Goal: Task Accomplishment & Management: Manage account settings

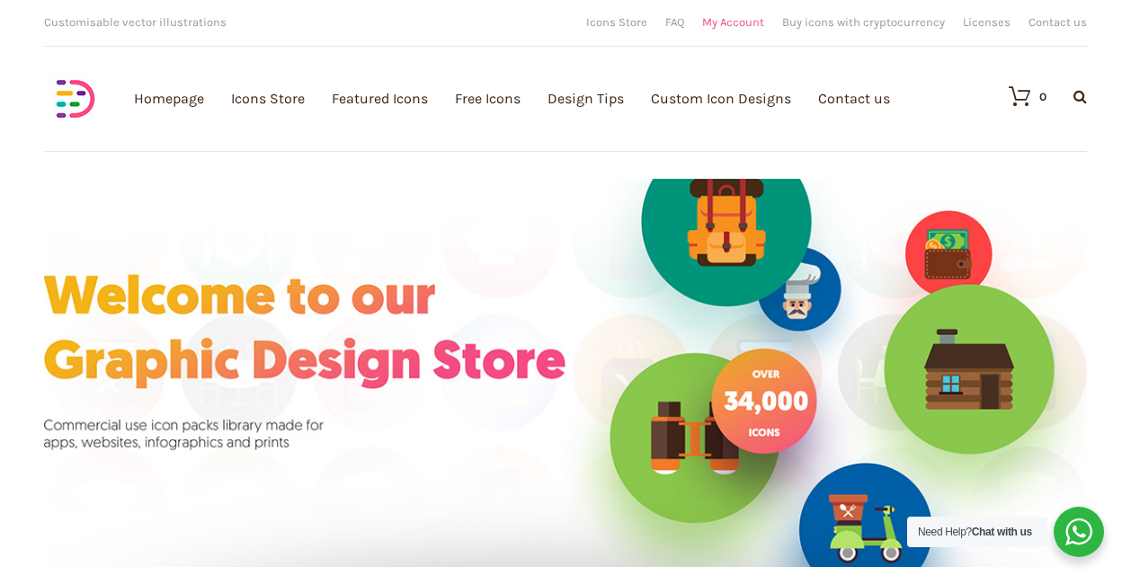
click at [741, 22] on link "My Account" at bounding box center [733, 22] width 62 height 12
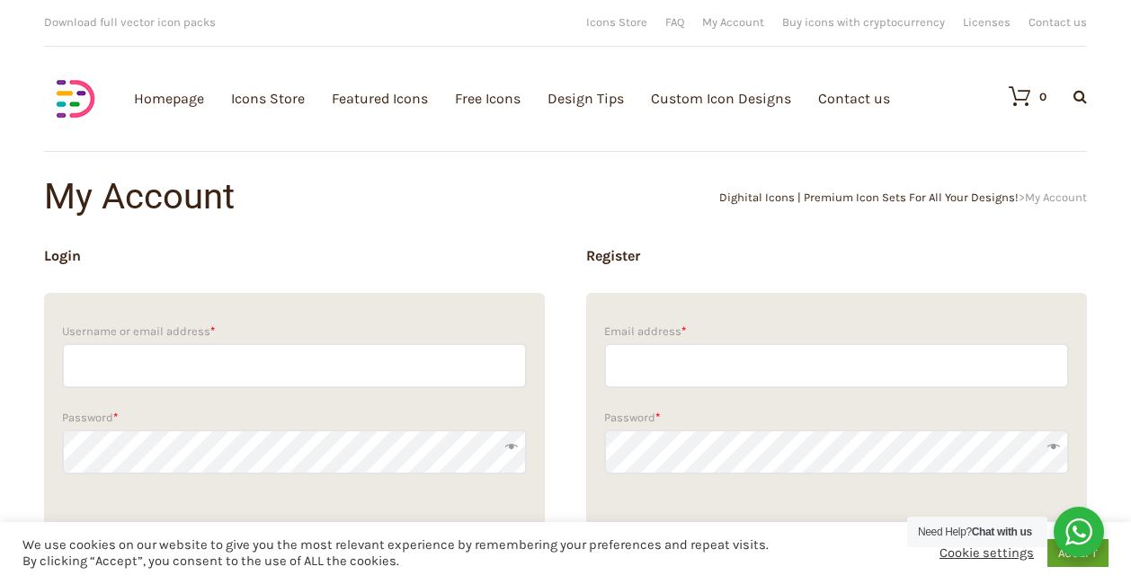
click at [253, 361] on input "Username or email address *" at bounding box center [294, 365] width 465 height 45
type input "head@fabros-team.com"
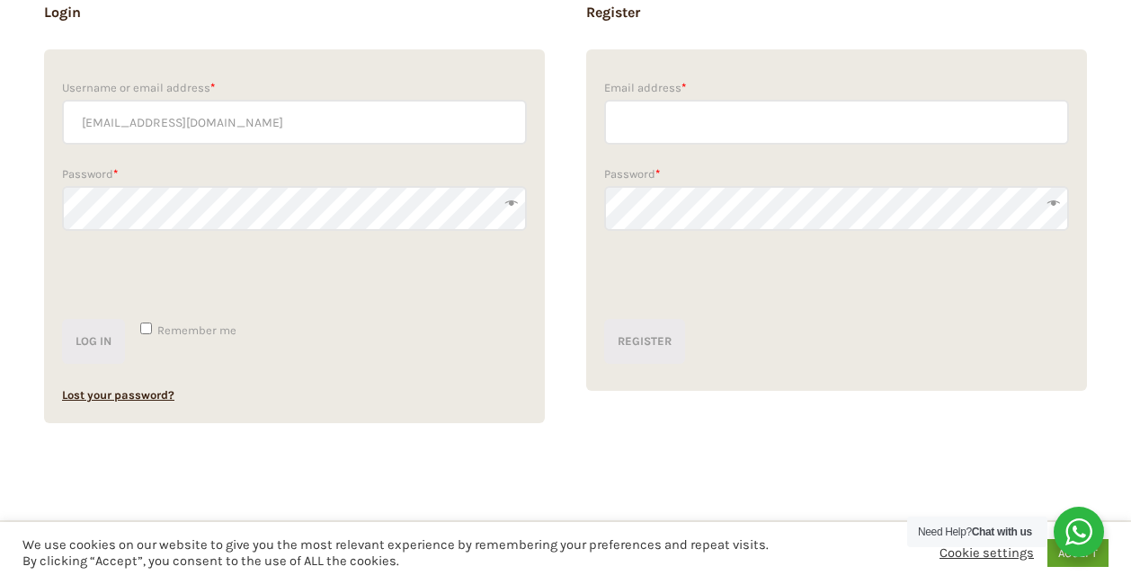
scroll to position [237, 0]
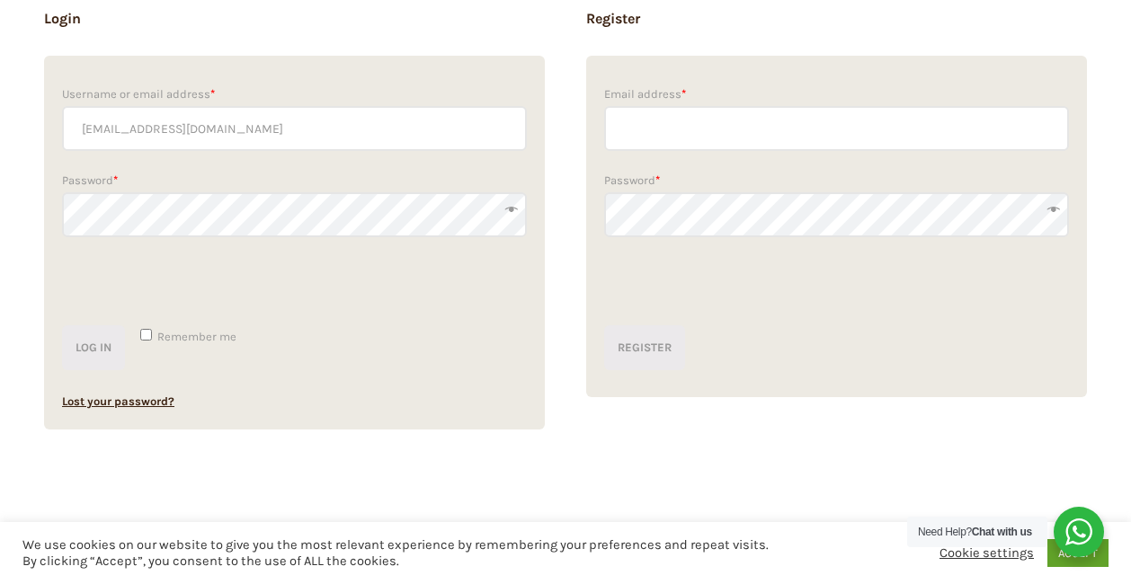
click at [62, 325] on button "Log in" at bounding box center [93, 347] width 63 height 45
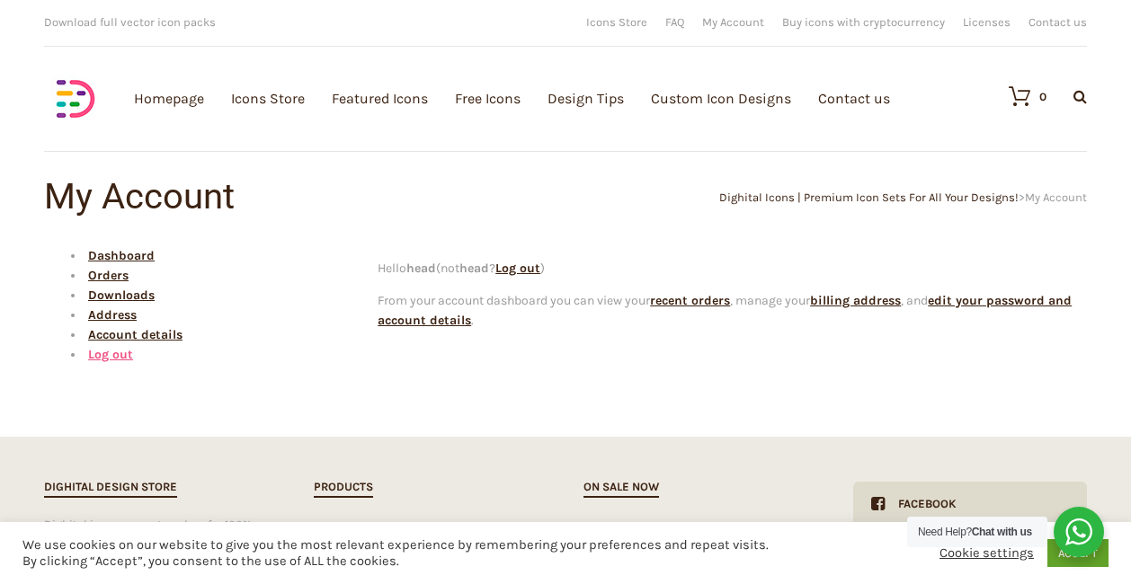
click at [108, 357] on link "Log out" at bounding box center [110, 354] width 45 height 15
